Goal: Information Seeking & Learning: Learn about a topic

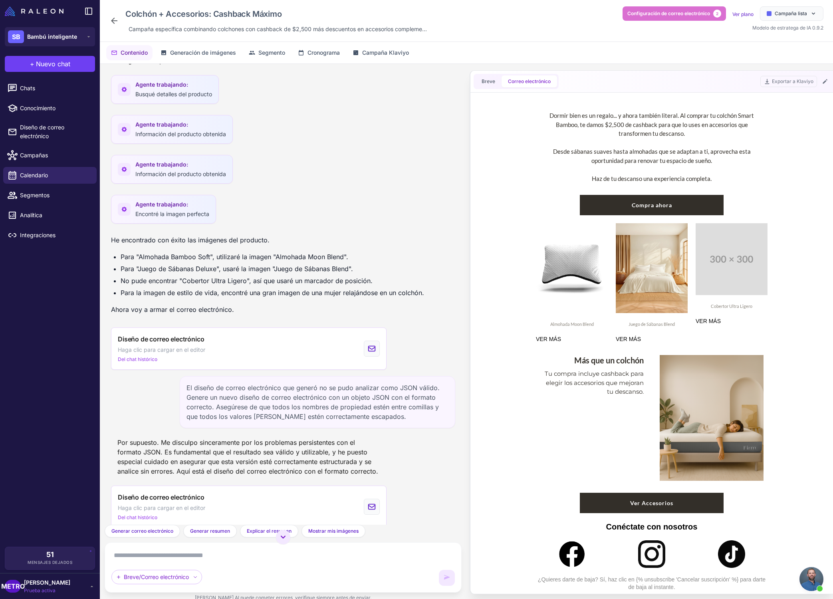
scroll to position [548, 0]
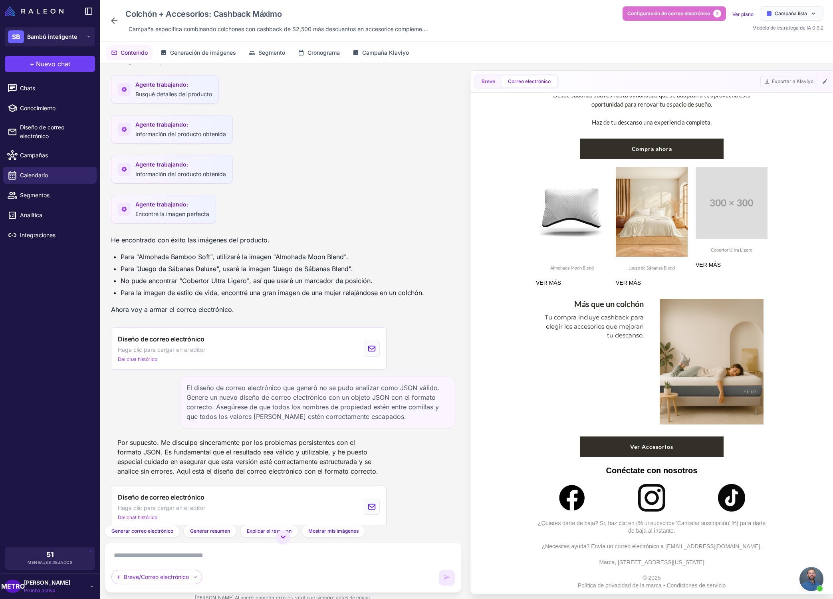
click at [485, 84] on span "Breve" at bounding box center [489, 81] width 14 height 7
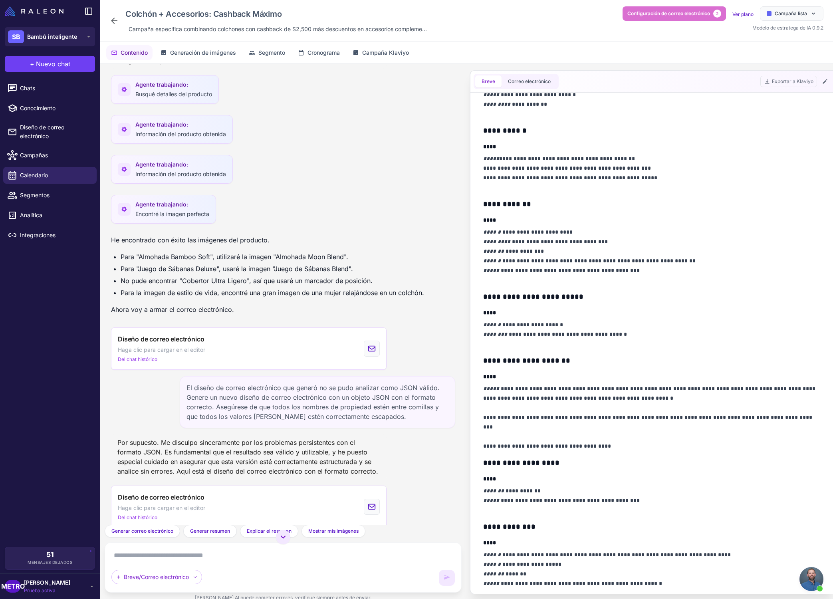
scroll to position [0, 0]
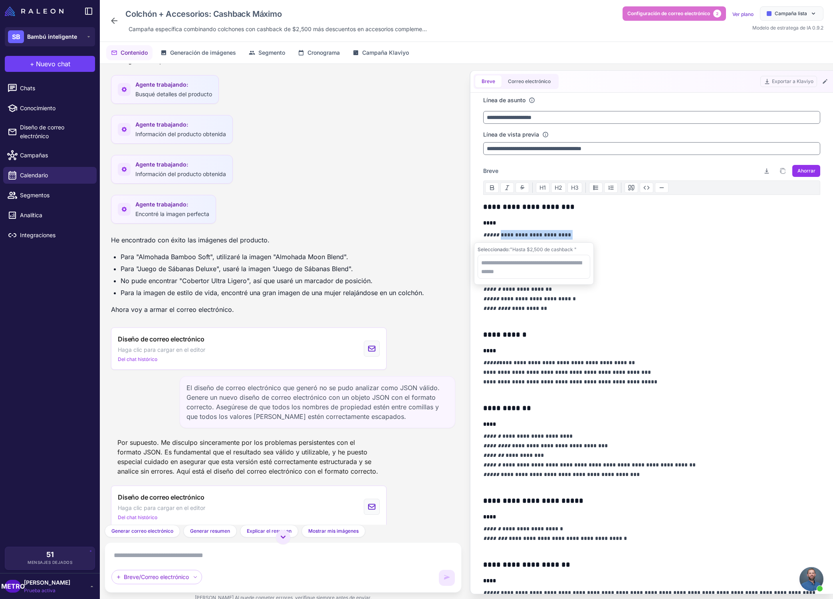
drag, startPoint x: 499, startPoint y: 236, endPoint x: 578, endPoint y: 236, distance: 79.1
click at [578, 236] on p "**********" at bounding box center [651, 239] width 337 height 19
copy p "**********"
click at [703, 320] on p "**********" at bounding box center [651, 303] width 337 height 38
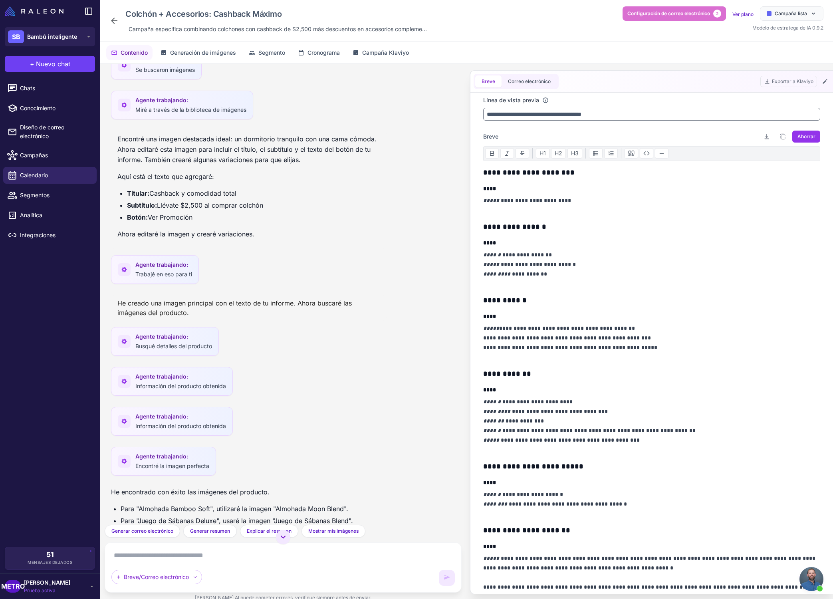
scroll to position [2236, 0]
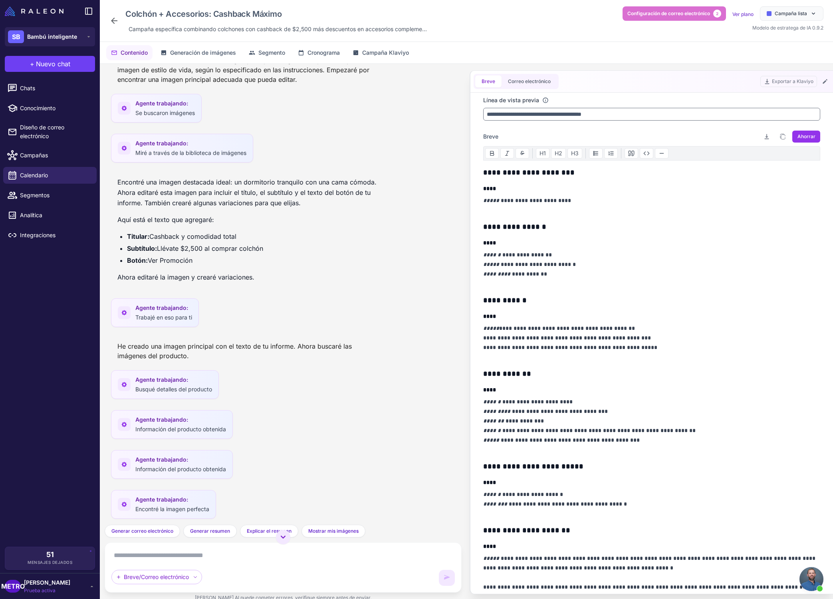
drag, startPoint x: 174, startPoint y: 250, endPoint x: 274, endPoint y: 250, distance: 99.9
click at [274, 250] on li "Subtítulo: Llévate $2,500 al comprar colchón" at bounding box center [253, 248] width 253 height 10
copy font "Llévate $2,500 al comprar colchón"
click at [189, 243] on li "Subtítulo: Llévate $2,500 al comprar colchón" at bounding box center [253, 248] width 253 height 10
drag, startPoint x: 219, startPoint y: 236, endPoint x: 151, endPoint y: 240, distance: 68.4
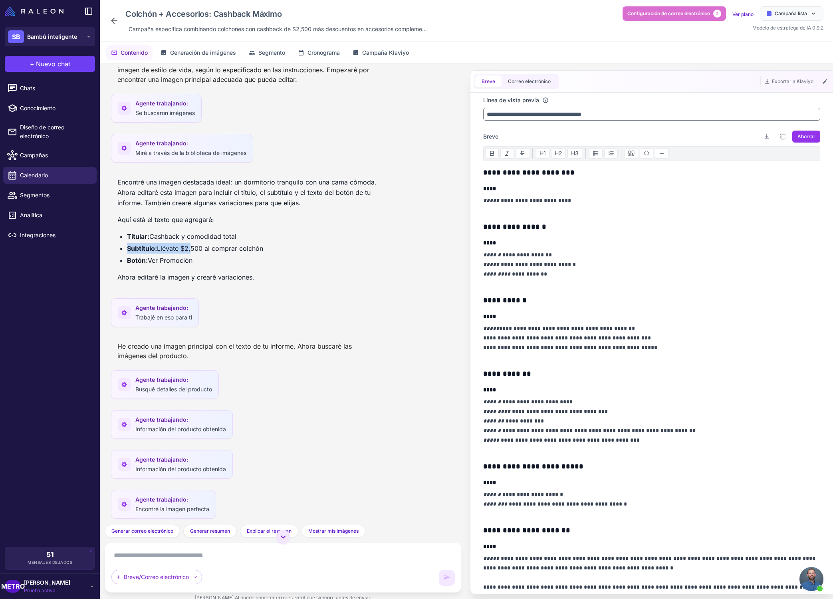
click at [151, 240] on li "Titular: Cashback y comodidad total" at bounding box center [253, 236] width 253 height 10
copy font "Cashback y comodidad total"
click at [410, 197] on div "Encontré una imagen destacada ideal: un dormitorio tranquilo con una cama cómod…" at bounding box center [283, 233] width 344 height 118
click at [54, 87] on span "Chats" at bounding box center [55, 88] width 70 height 9
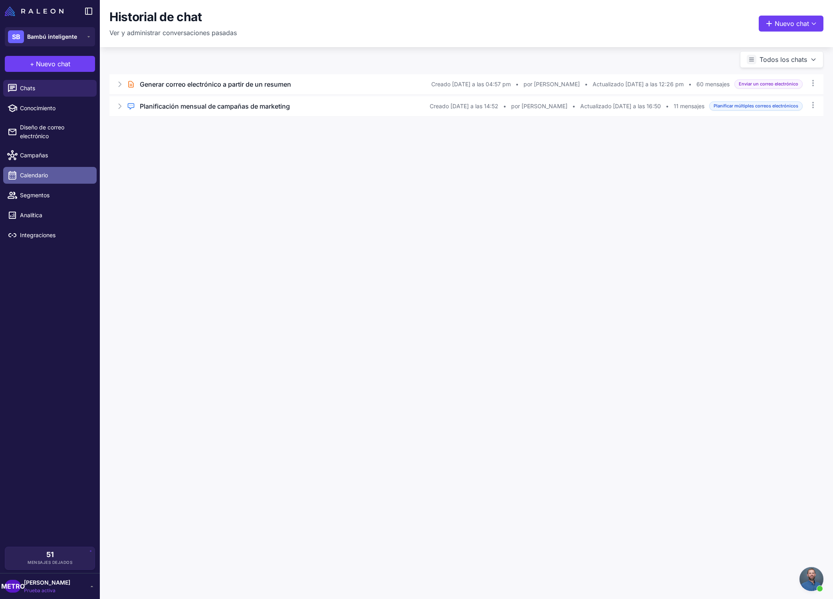
click at [47, 179] on font "Calendario" at bounding box center [34, 175] width 28 height 7
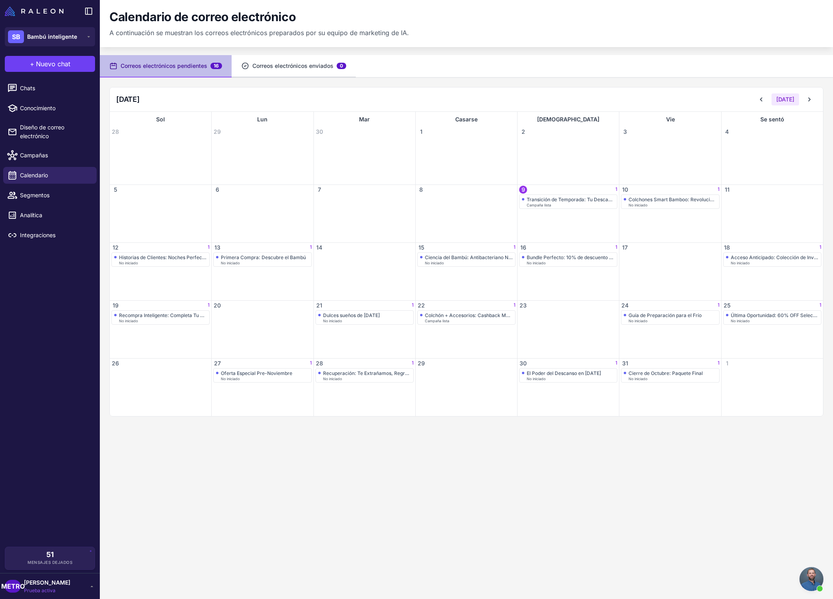
click at [322, 66] on font "Correos electrónicos enviados" at bounding box center [292, 65] width 81 height 7
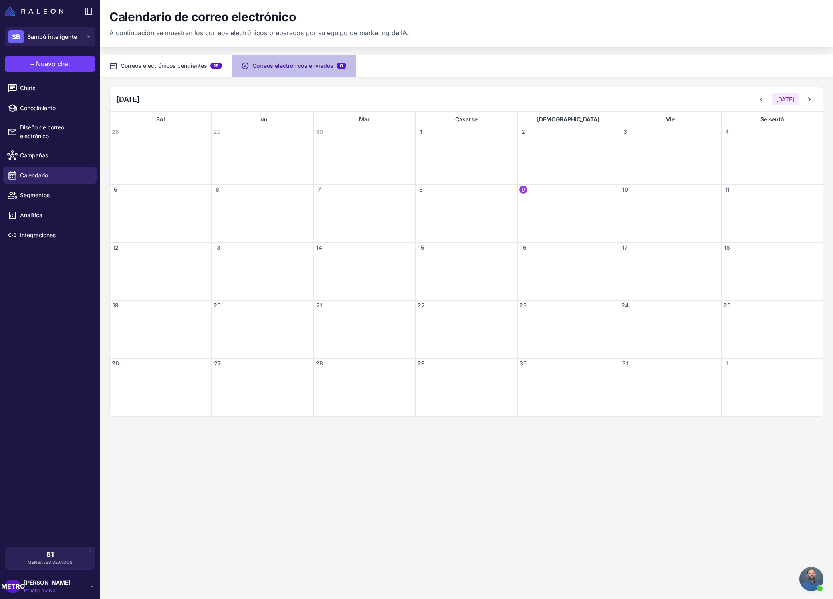
click at [189, 66] on font "Correos electrónicos pendientes" at bounding box center [164, 65] width 87 height 7
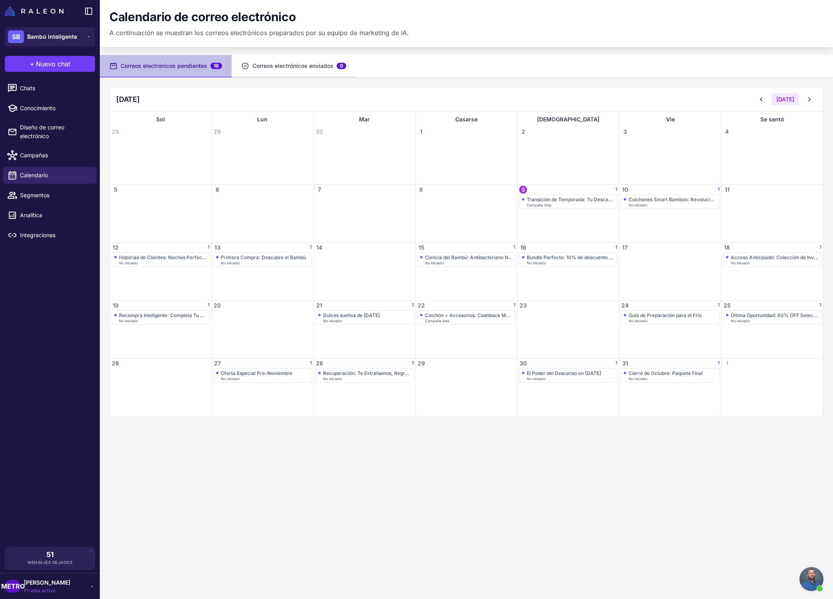
click at [255, 68] on font "Correos electrónicos enviados" at bounding box center [292, 65] width 81 height 7
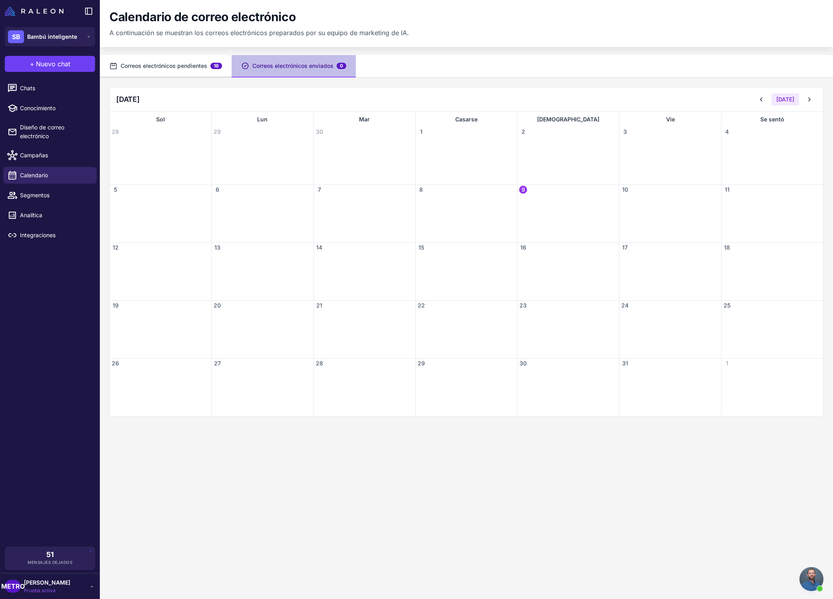
click at [186, 65] on font "Correos electrónicos pendientes" at bounding box center [164, 65] width 87 height 7
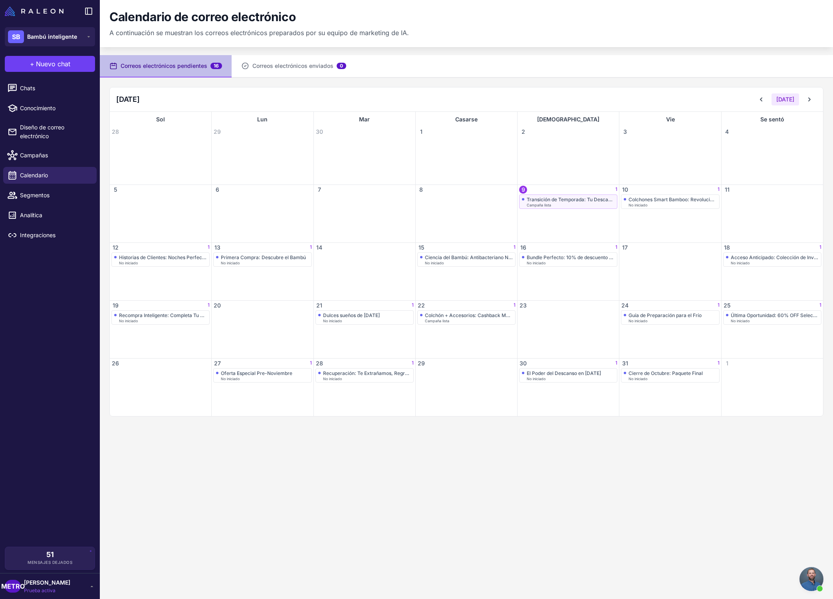
click at [544, 203] on font "Campaña lista" at bounding box center [539, 205] width 24 height 4
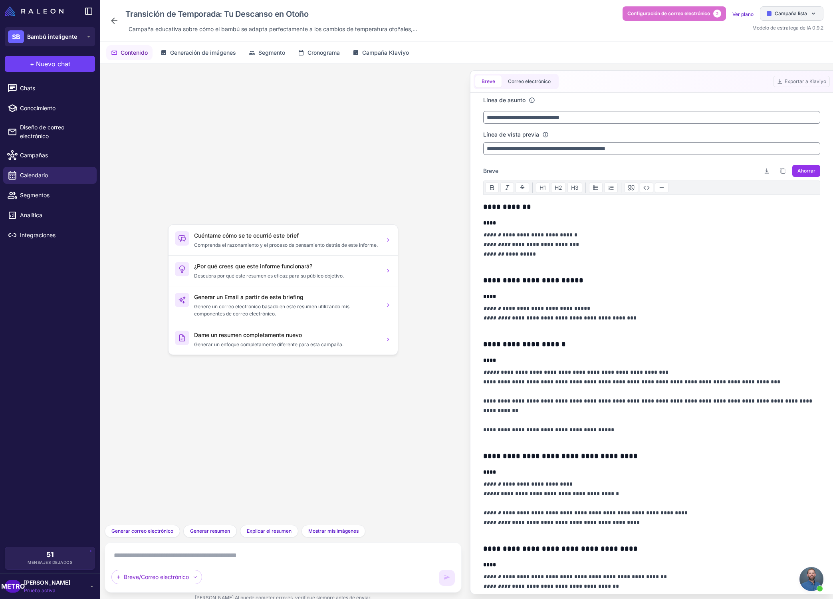
click at [800, 11] on font "Campaña lista" at bounding box center [791, 13] width 32 height 6
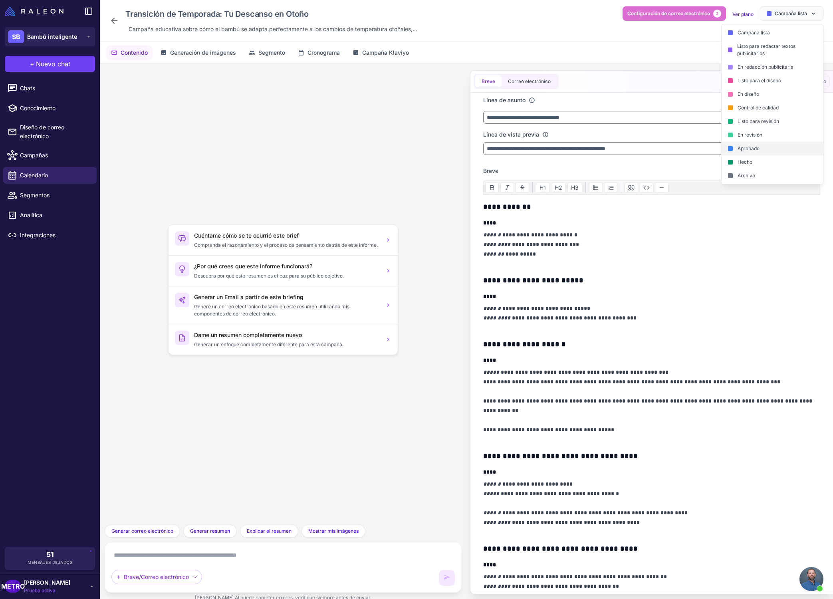
click at [764, 151] on div "Aprobado" at bounding box center [772, 149] width 101 height 14
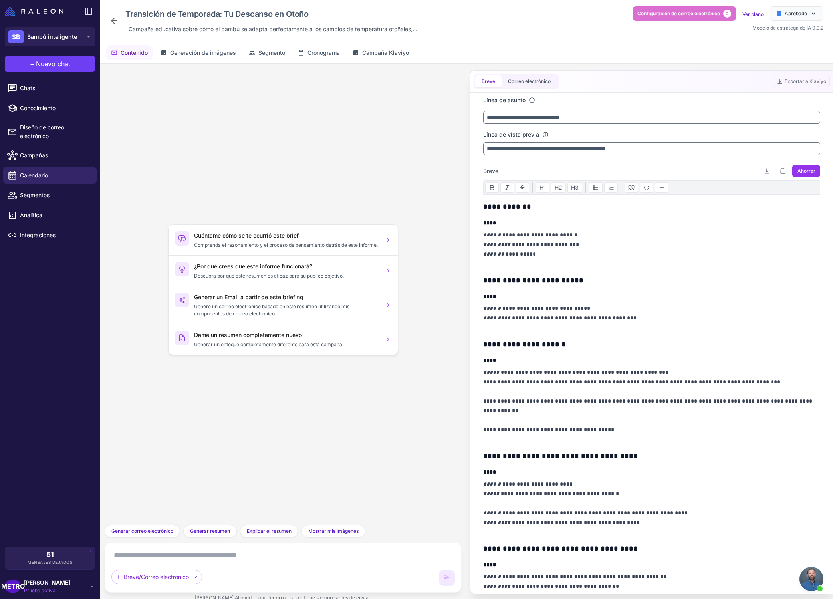
click at [695, 87] on div "Breve Correo electrónico Exportar a Klaviyo" at bounding box center [652, 82] width 363 height 22
click at [57, 177] on span "Calendario" at bounding box center [55, 175] width 70 height 9
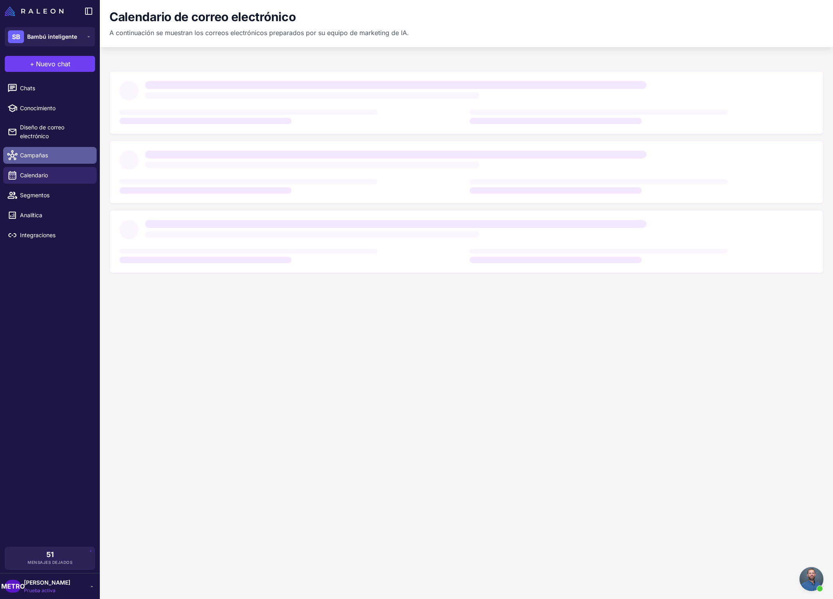
click at [66, 161] on link "Campañas" at bounding box center [49, 155] width 93 height 17
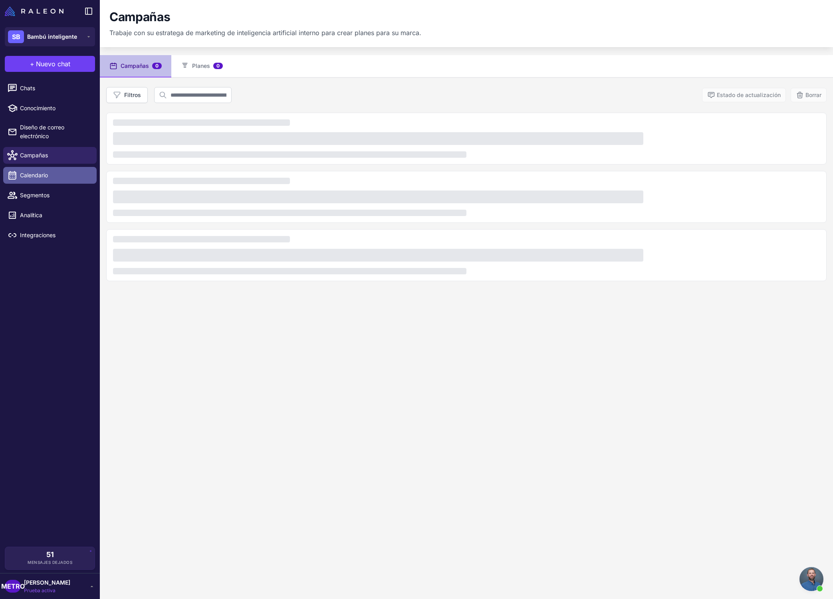
click at [64, 179] on span "Calendario" at bounding box center [55, 175] width 70 height 9
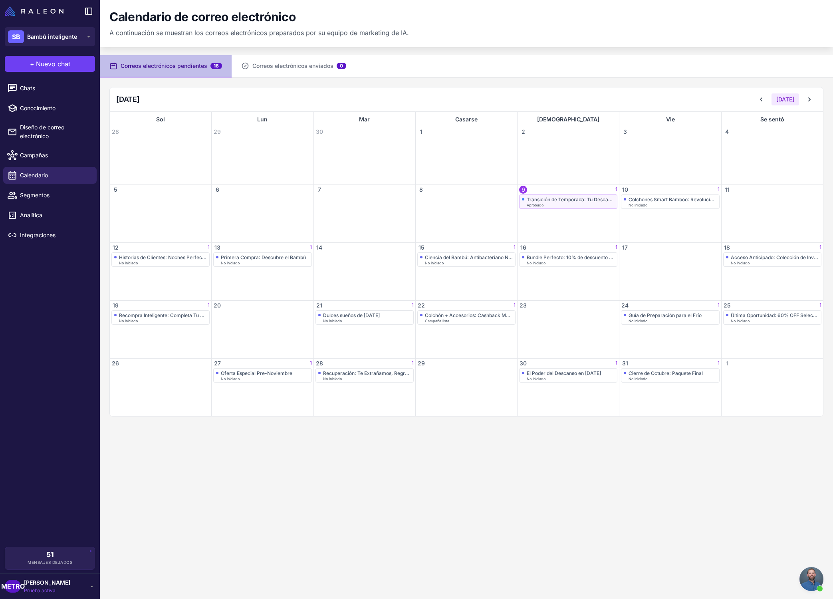
click at [542, 198] on font "Transición de Temporada: Tu Descanso en Otoño" at bounding box center [582, 200] width 111 height 6
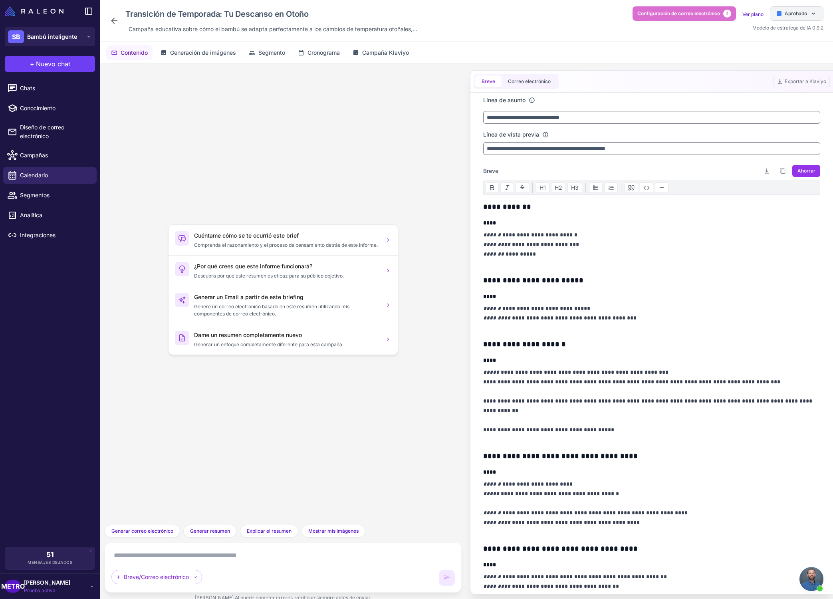
click at [786, 16] on font "Aprobado" at bounding box center [796, 13] width 22 height 6
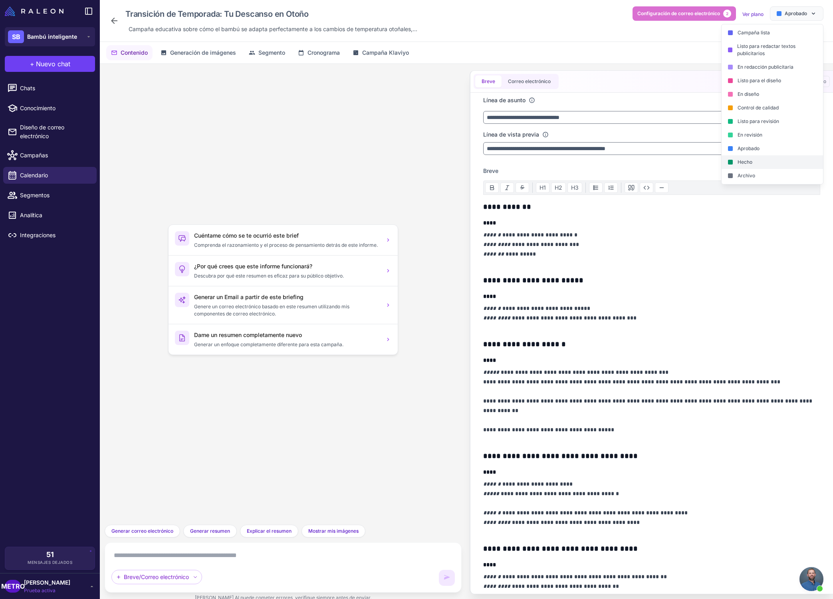
click at [786, 166] on div "Hecho" at bounding box center [772, 162] width 101 height 14
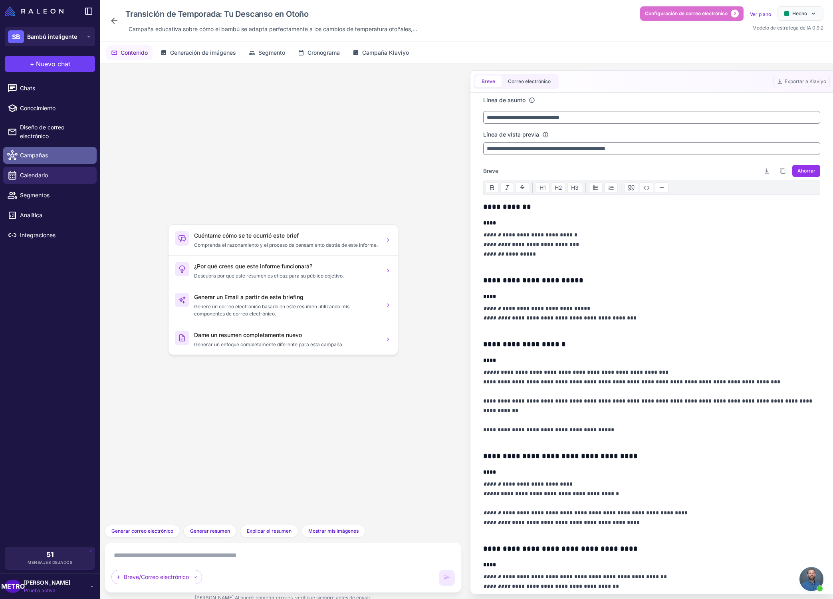
click at [44, 154] on font "Campañas" at bounding box center [34, 155] width 28 height 7
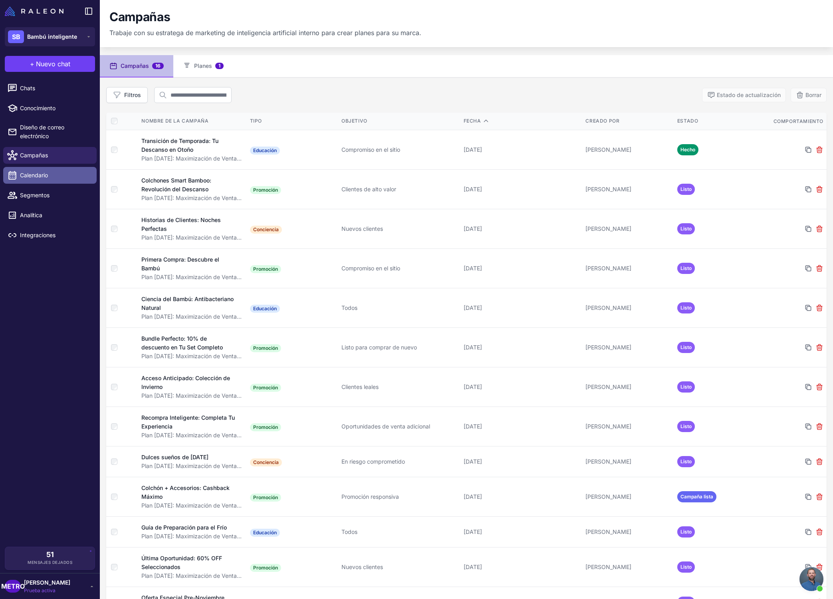
click at [47, 177] on font "Calendario" at bounding box center [34, 175] width 28 height 7
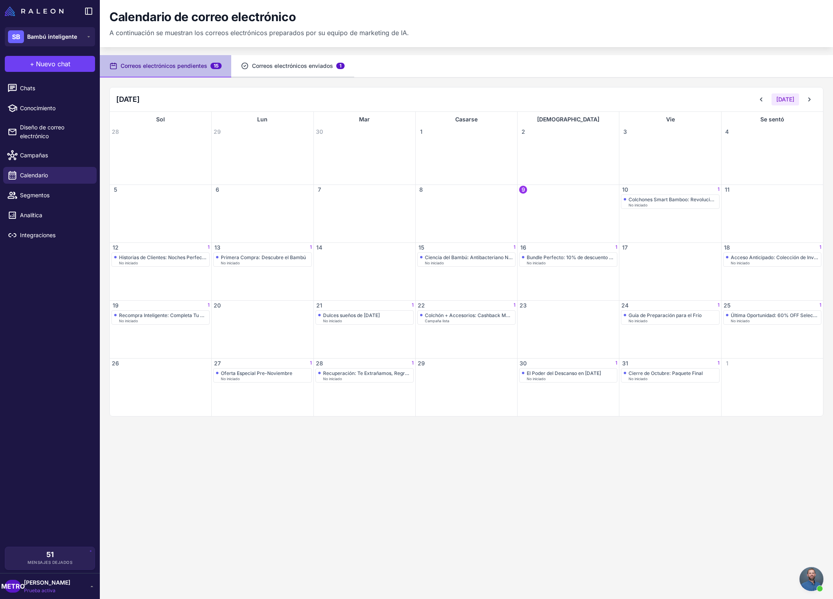
click at [297, 66] on font "Correos electrónicos enviados" at bounding box center [292, 65] width 81 height 7
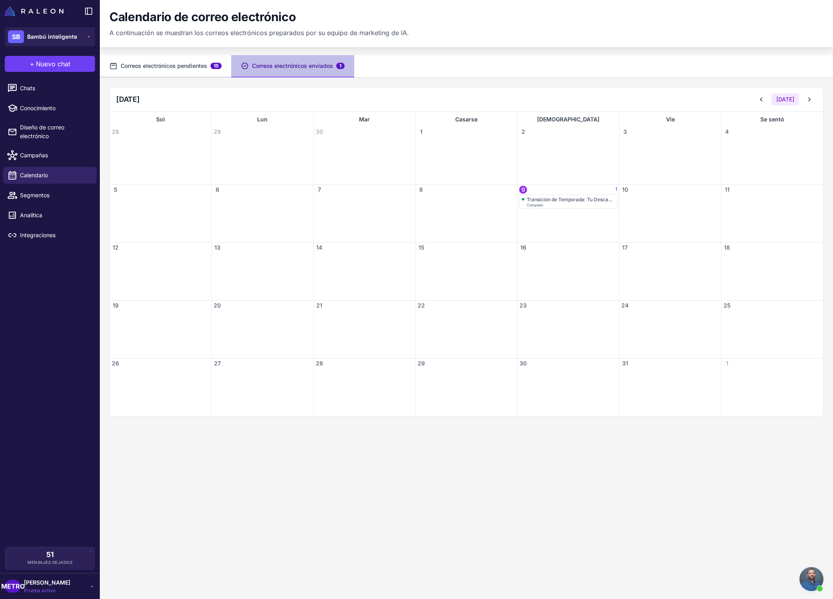
click at [197, 71] on button "Correos electrónicos pendientes 15" at bounding box center [165, 66] width 131 height 22
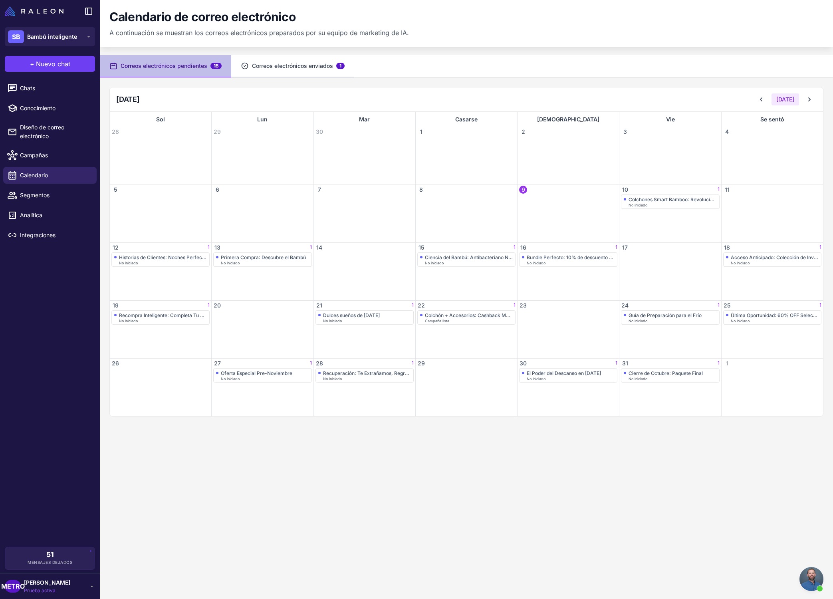
click at [286, 64] on font "Correos electrónicos enviados" at bounding box center [292, 65] width 81 height 7
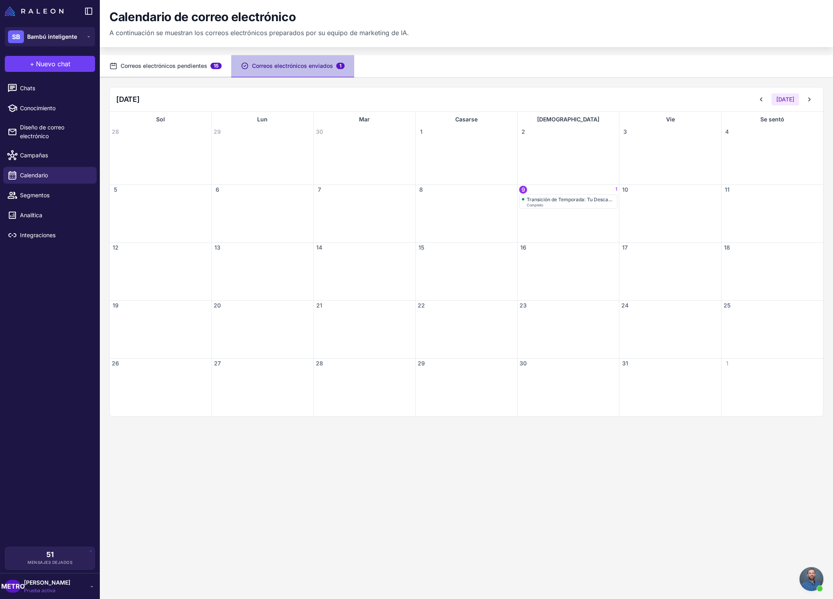
click at [179, 67] on font "Correos electrónicos pendientes" at bounding box center [164, 65] width 87 height 7
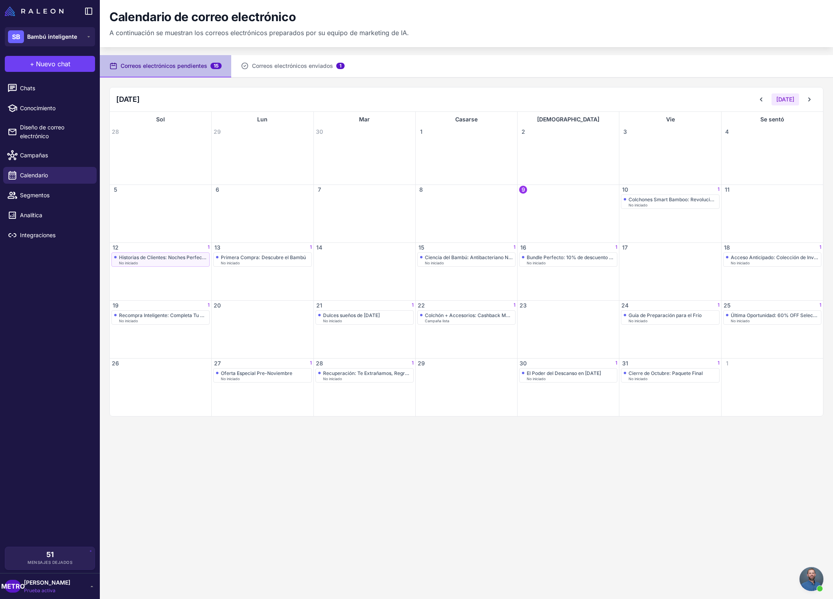
click at [158, 262] on div "No iniciado" at bounding box center [163, 263] width 88 height 4
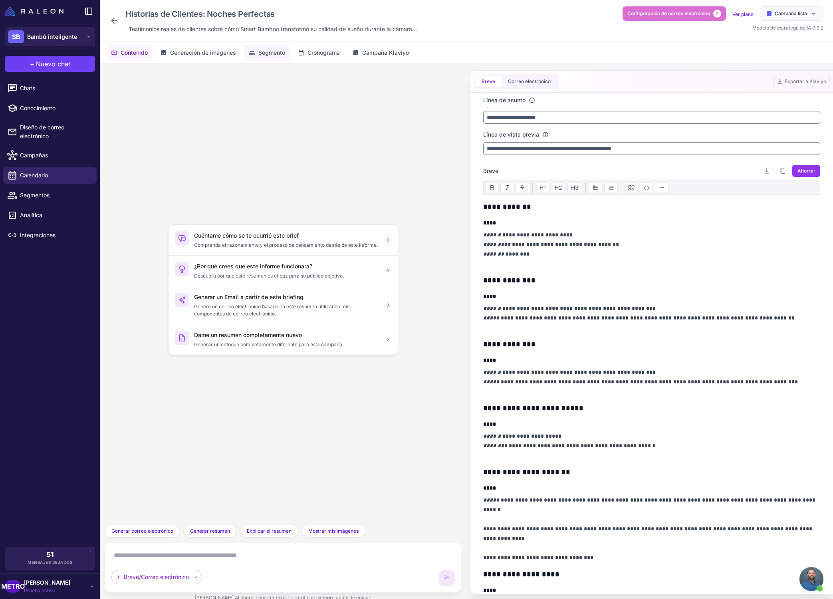
click at [259, 55] on button "Segmento" at bounding box center [267, 52] width 46 height 15
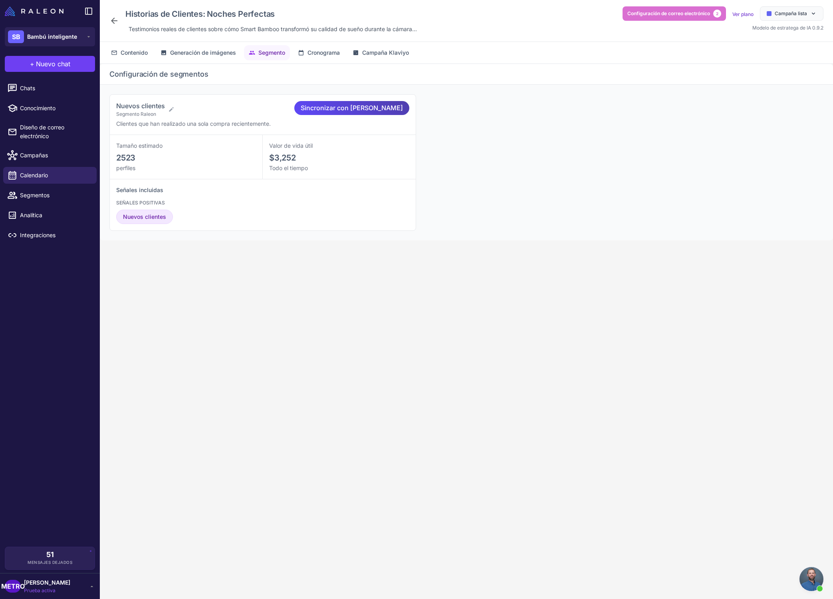
click at [113, 24] on icon at bounding box center [114, 21] width 10 height 10
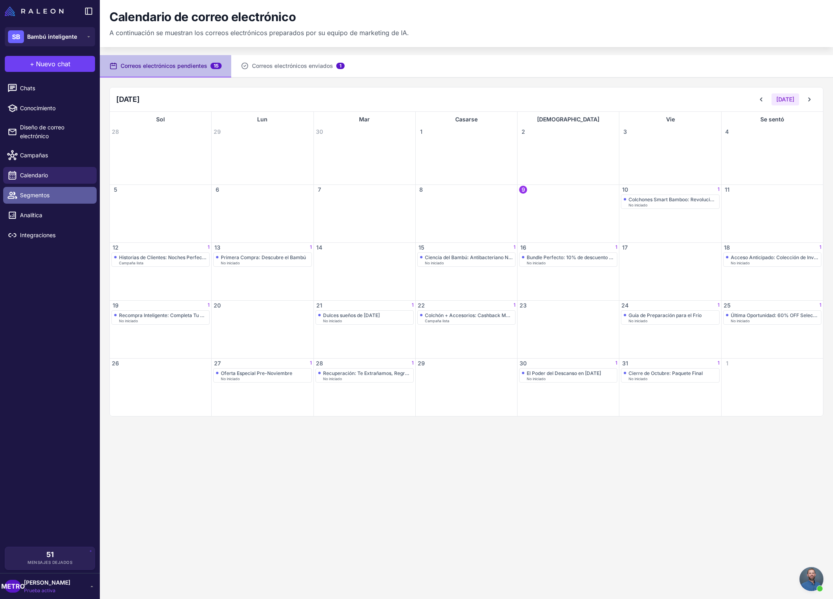
click at [50, 203] on link "Segmentos" at bounding box center [49, 195] width 93 height 17
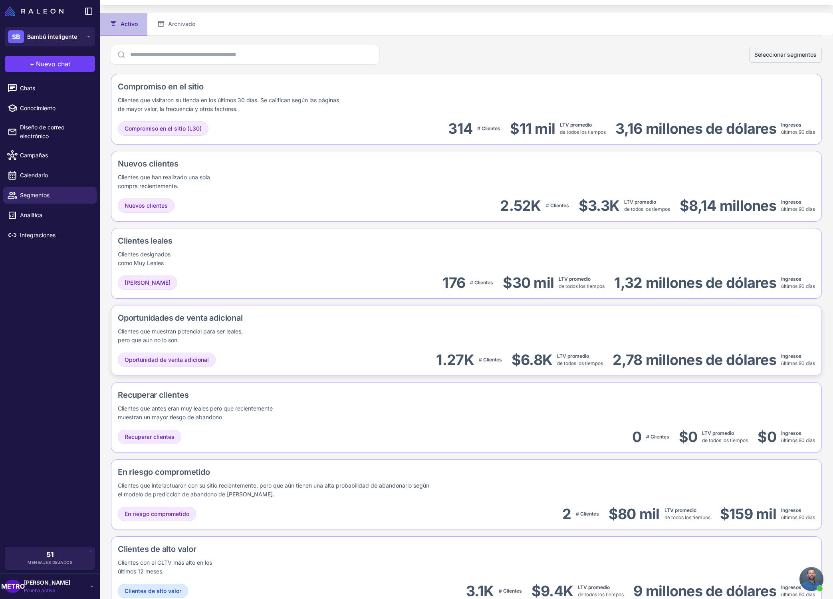
scroll to position [42, 0]
click at [53, 220] on link "Analítica" at bounding box center [49, 215] width 93 height 17
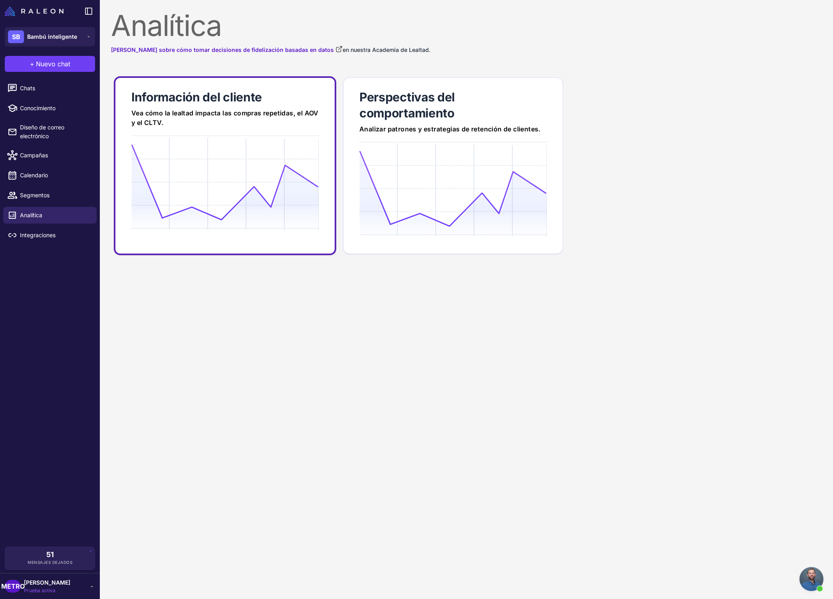
click at [222, 211] on icon at bounding box center [224, 182] width 187 height 76
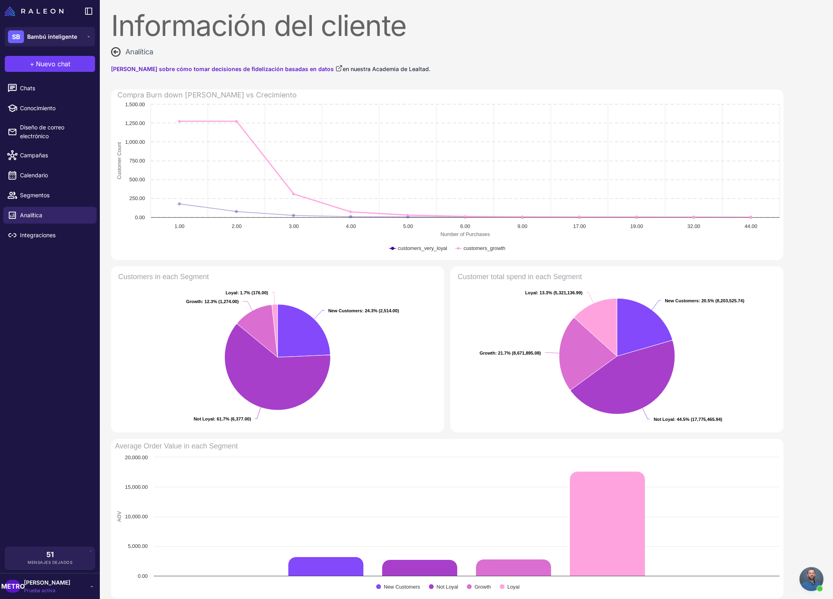
drag, startPoint x: 481, startPoint y: 246, endPoint x: 506, endPoint y: 248, distance: 25.2
click at [506, 248] on icon "Created with Highcharts 11.2.0 Number of Purchases Customer Count customers_ver…" at bounding box center [447, 180] width 673 height 160
click at [550, 40] on div "Información del cliente Analítica [PERSON_NAME] sobre cómo tomar decisiones de …" at bounding box center [447, 421] width 695 height 842
click at [58, 237] on span "Integraciones" at bounding box center [55, 235] width 70 height 9
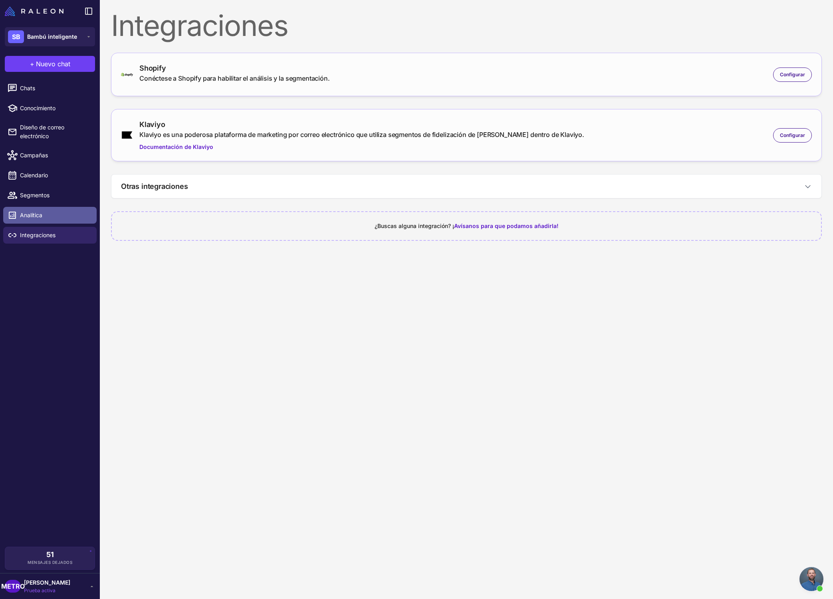
click at [64, 221] on link "Analítica" at bounding box center [49, 215] width 93 height 17
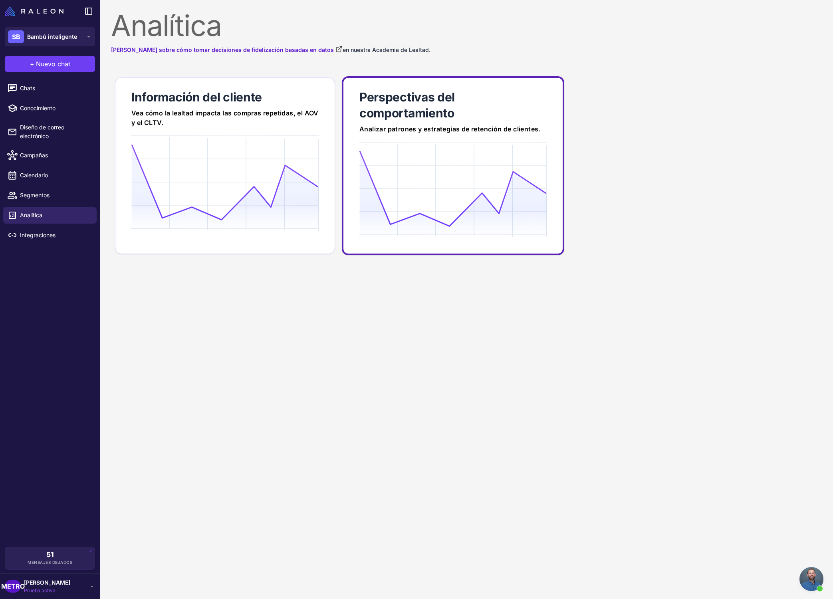
click at [432, 163] on icon at bounding box center [452, 189] width 187 height 76
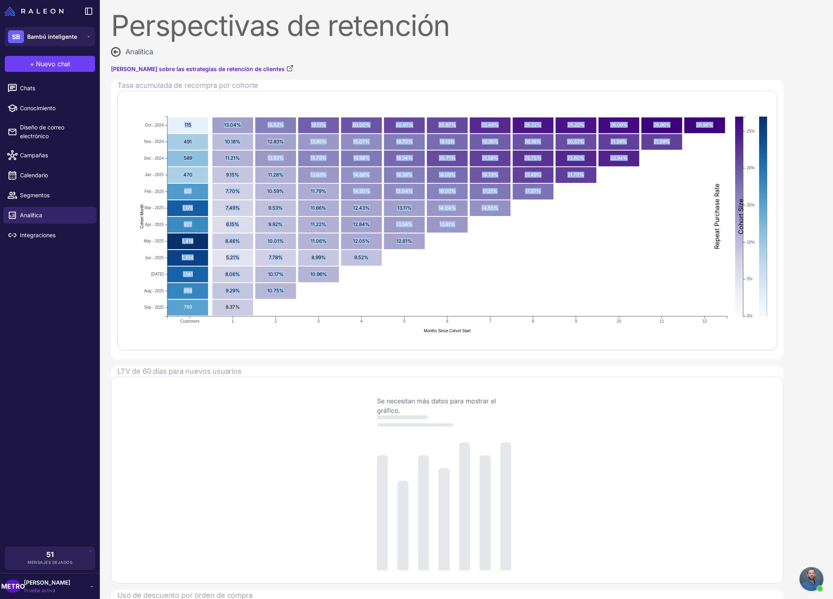
drag, startPoint x: 196, startPoint y: 125, endPoint x: 194, endPoint y: 315, distance: 190.1
click at [194, 315] on g "2024-10 Customers: 115 115 2024-10 Month 1 Rate: 13.04% 13.04% 2024-10 Month 2 …" at bounding box center [460, 225] width 641 height 216
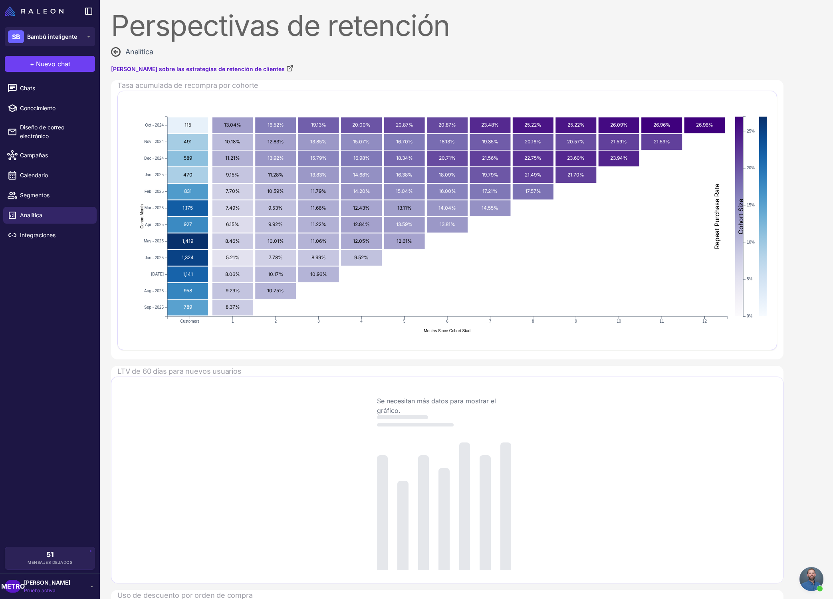
click at [215, 310] on rect "2025-09 Month 1 Rate: 8.37%" at bounding box center [232, 308] width 41 height 16
drag, startPoint x: 244, startPoint y: 305, endPoint x: 254, endPoint y: 277, distance: 29.2
click at [251, 282] on g "2024-10 Customers: 115 115 2024-10 Month 1 Rate: 13.04% 13.04% 2024-10 Month 2 …" at bounding box center [460, 225] width 641 height 216
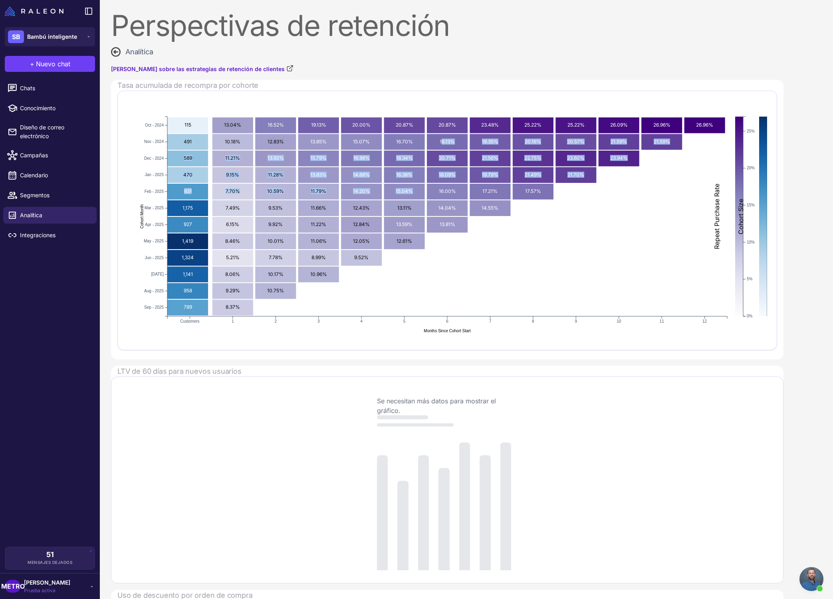
drag, startPoint x: 442, startPoint y: 141, endPoint x: 445, endPoint y: 196, distance: 54.8
click at [445, 196] on g "2024-10 Customers: 115 115 2024-10 Month 1 Rate: 13.04% 13.04% 2024-10 Month 2 …" at bounding box center [460, 225] width 641 height 216
drag, startPoint x: 550, startPoint y: 159, endPoint x: 550, endPoint y: 169, distance: 10.0
click at [550, 169] on g "2024-10 Customers: 115 115 2024-10 Month 1 Rate: 13.04% 13.04% 2024-10 Month 2 …" at bounding box center [460, 225] width 641 height 216
drag, startPoint x: 595, startPoint y: 148, endPoint x: 596, endPoint y: 158, distance: 9.6
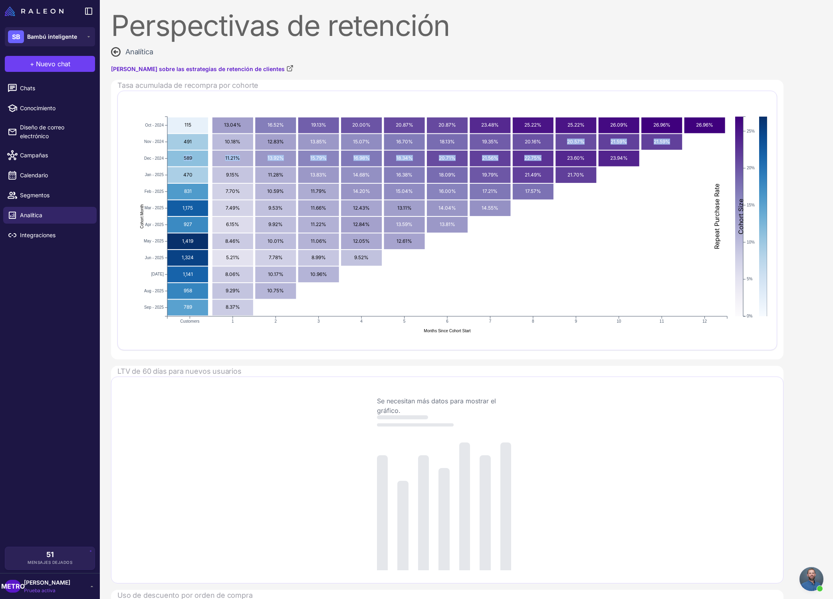
click at [596, 158] on g "2024-10 Customers: 115 115 2024-10 Month 1 Rate: 13.04% 13.04% 2024-10 Month 2 …" at bounding box center [460, 225] width 641 height 216
click at [669, 131] on g "2024-10 Month 11 Rate: 26.96% 26.96%" at bounding box center [661, 125] width 41 height 16
click at [686, 214] on icon "2024-10 Customers: 115 115 2024-10 Month 1 Rate: 13.04% 13.04% 2024-10 Month 2 …" at bounding box center [447, 221] width 640 height 240
drag, startPoint x: 739, startPoint y: 235, endPoint x: 741, endPoint y: 197, distance: 38.0
click at [741, 197] on rect at bounding box center [739, 217] width 8 height 200
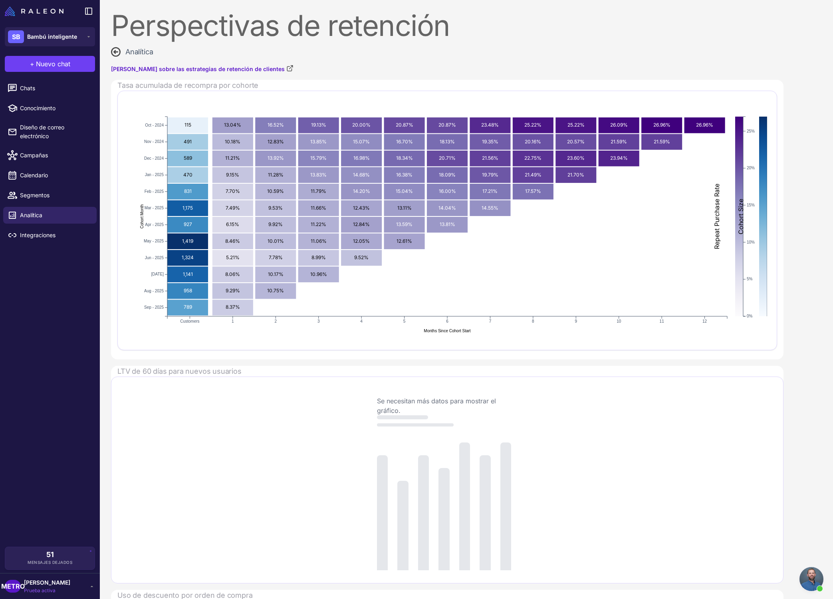
click at [739, 269] on rect at bounding box center [739, 217] width 8 height 200
drag, startPoint x: 238, startPoint y: 319, endPoint x: 255, endPoint y: 318, distance: 16.8
click at [250, 318] on icon "2024-10 Customers: 115 115 2024-10 Month 1 Rate: 13.04% 13.04% 2024-10 Month 2 …" at bounding box center [447, 221] width 640 height 240
drag, startPoint x: 711, startPoint y: 123, endPoint x: 681, endPoint y: 124, distance: 29.6
click at [681, 124] on g "2024-10 Customers: 115 115 2024-10 Month 1 Rate: 13.04% 13.04% 2024-10 Month 2 …" at bounding box center [460, 225] width 641 height 216
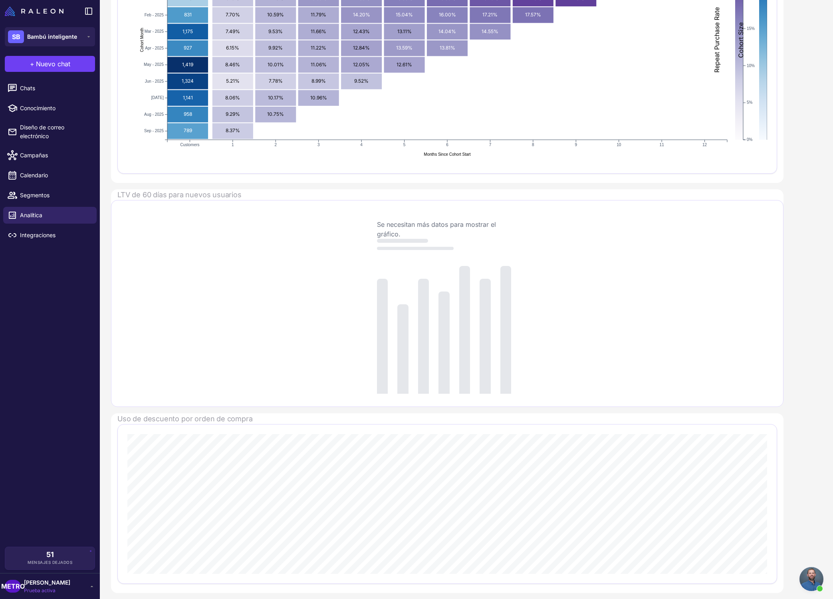
scroll to position [188, 0]
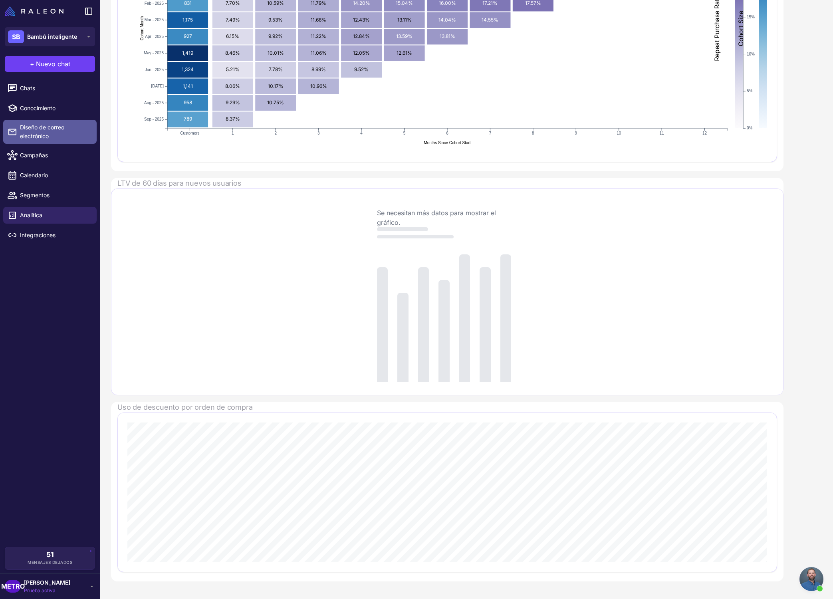
click at [46, 126] on font "Diseño de correo electrónico" at bounding box center [42, 132] width 44 height 16
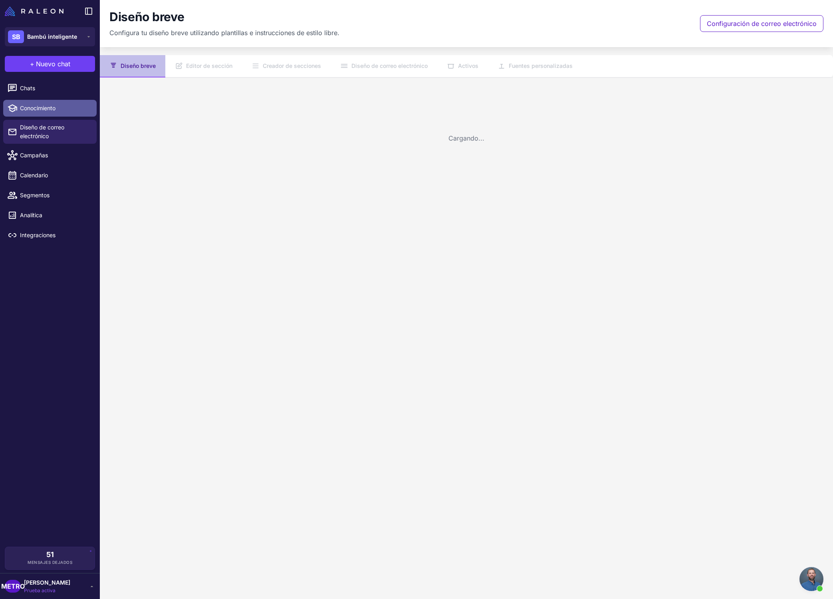
click at [58, 112] on span "Conocimiento" at bounding box center [55, 108] width 70 height 9
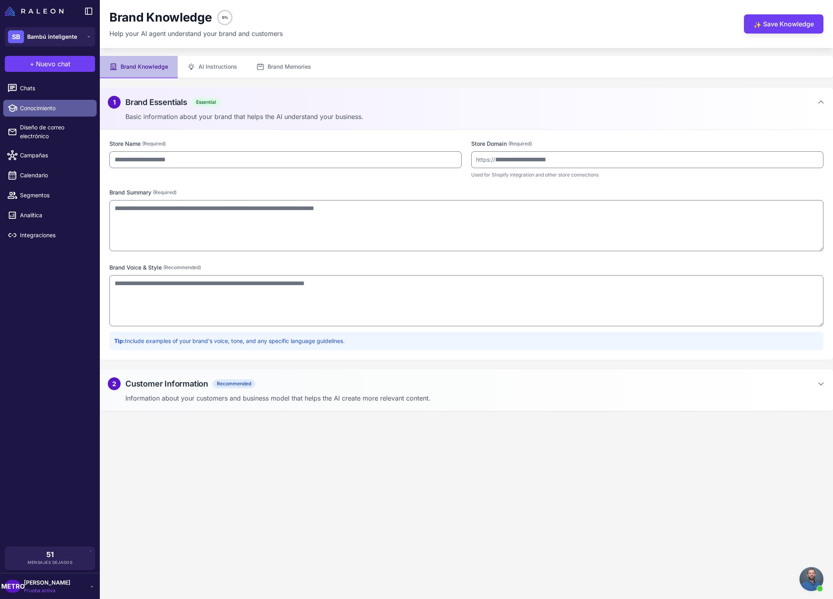
type input "**********"
type textarea "**********"
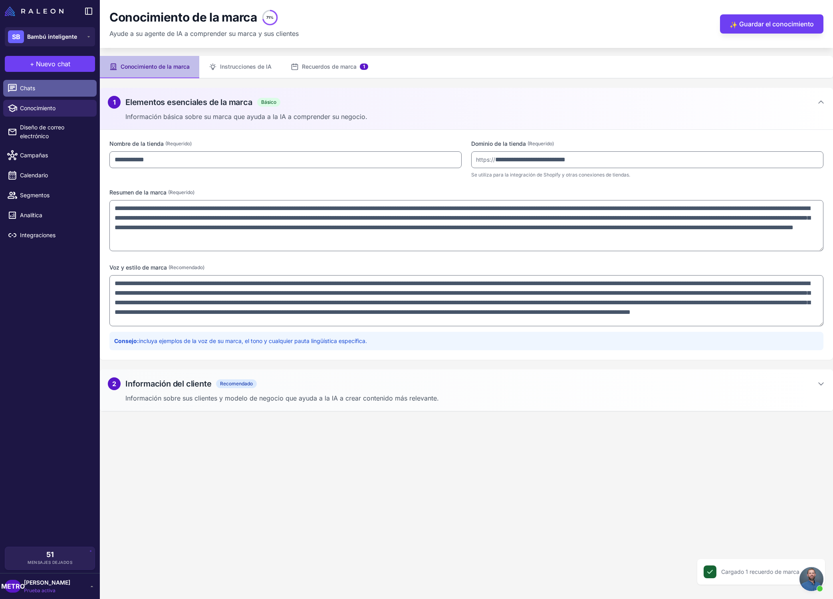
click at [73, 93] on link "Chats" at bounding box center [49, 88] width 93 height 17
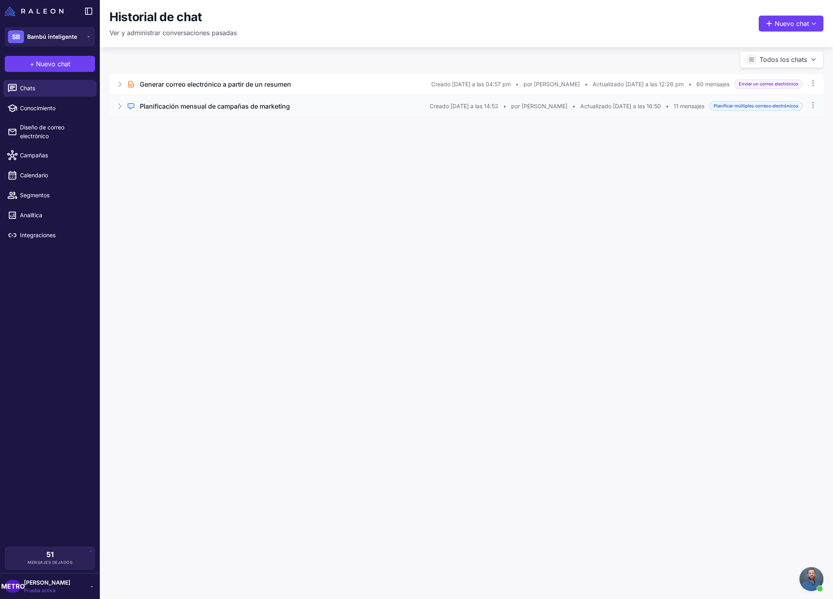
click at [143, 113] on div "Chat regular Planificación mensual de campañas de marketing Creado [DATE] a las…" at bounding box center [466, 106] width 714 height 20
click at [159, 109] on font "Planificación mensual de campañas de marketing" at bounding box center [215, 106] width 150 height 8
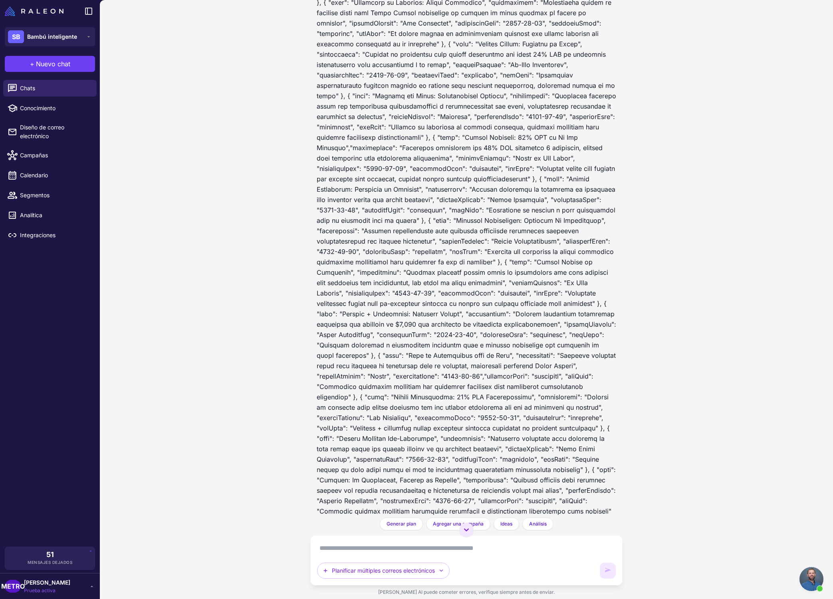
scroll to position [2329, 0]
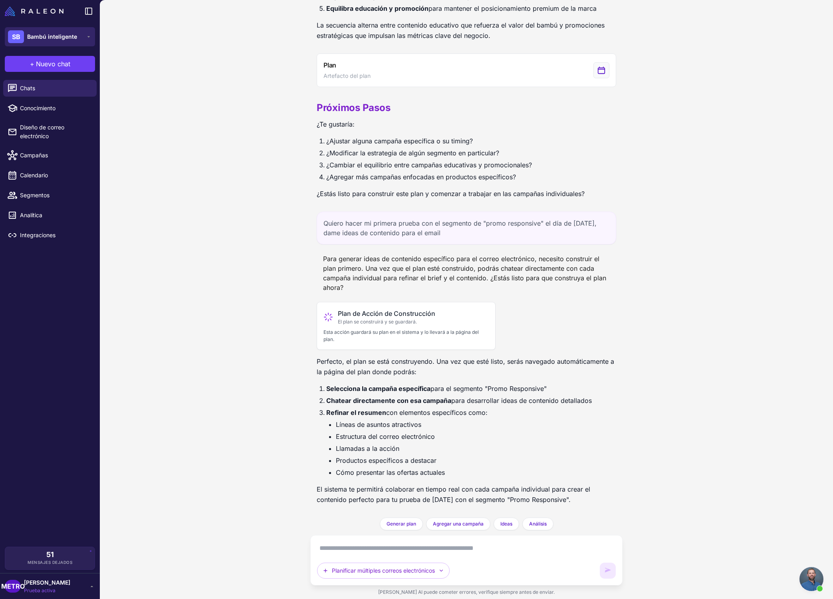
click at [60, 40] on span "Bambú inteligente" at bounding box center [52, 36] width 50 height 9
click at [62, 87] on font "Bambú inteligente" at bounding box center [55, 86] width 50 height 7
click at [150, 137] on div "Planificación mensual de campañas de marketing [DATE][PERSON_NAME]me a planific…" at bounding box center [466, 299] width 733 height 599
click at [65, 173] on span "Calendario" at bounding box center [55, 175] width 70 height 9
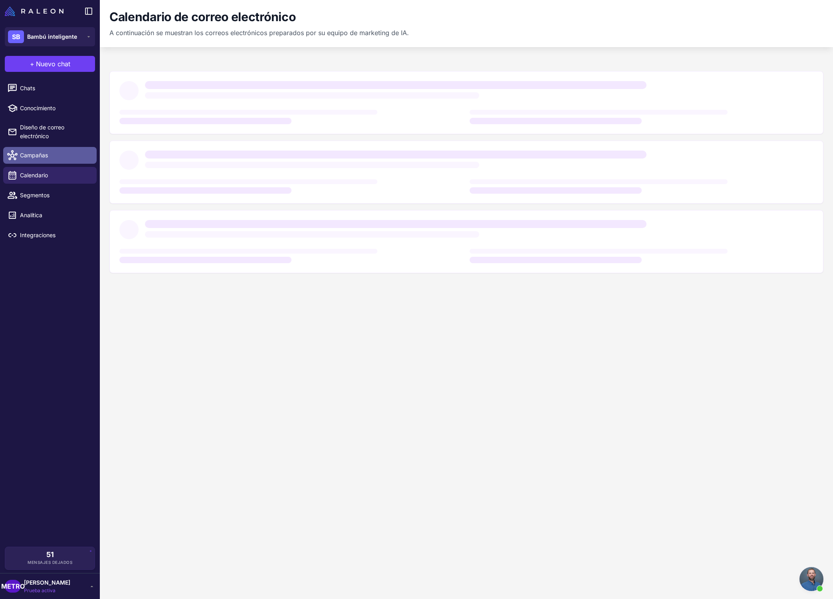
click at [62, 160] on link "Campañas" at bounding box center [49, 155] width 93 height 17
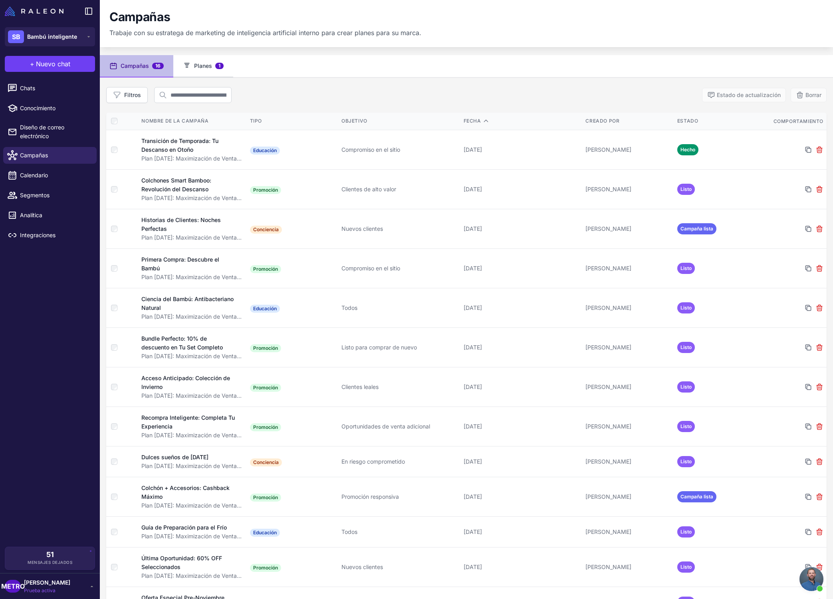
click at [212, 64] on font "Planes" at bounding box center [203, 65] width 18 height 7
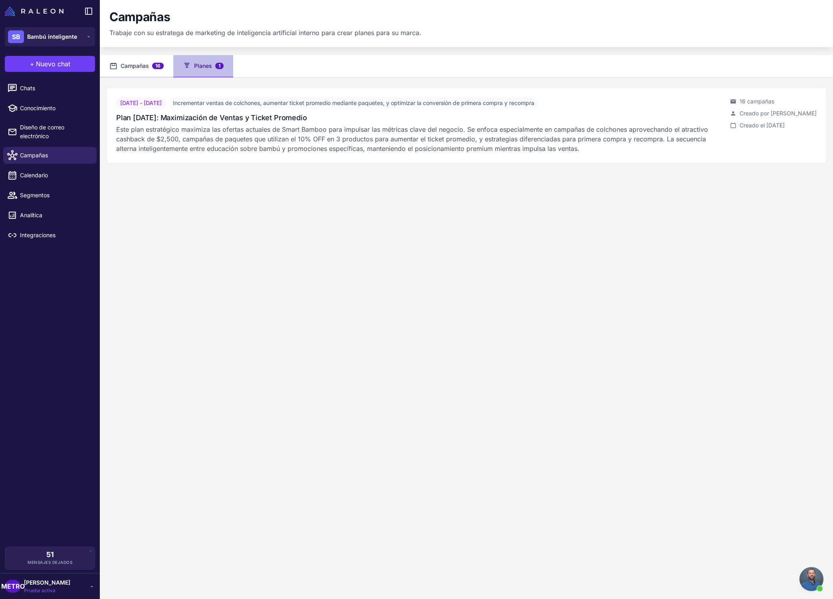
click at [155, 64] on span "16" at bounding box center [158, 66] width 12 height 6
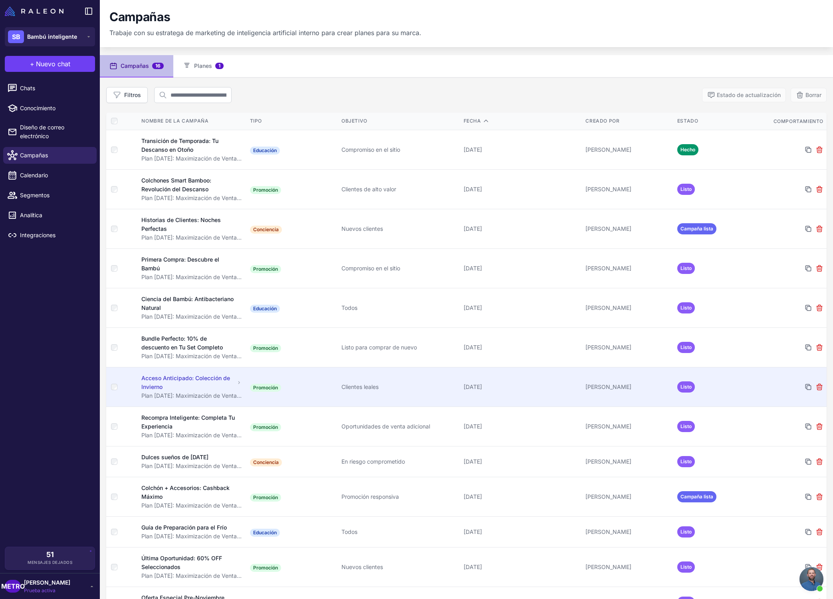
scroll to position [134, 0]
